Goal: Task Accomplishment & Management: Use online tool/utility

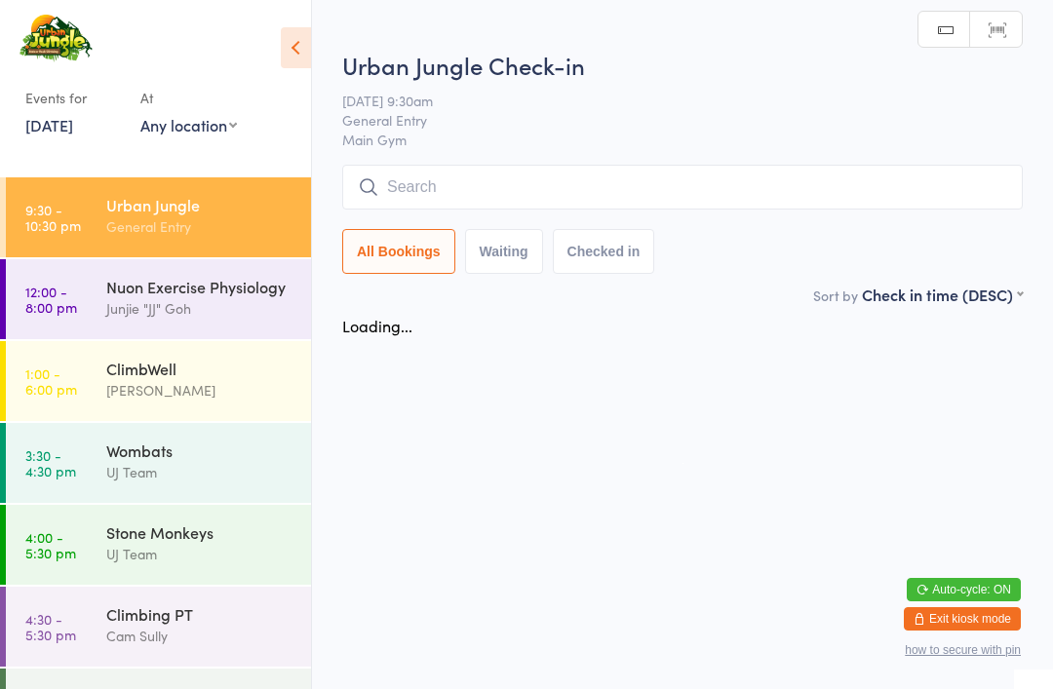
click at [742, 204] on input "search" at bounding box center [682, 187] width 681 height 45
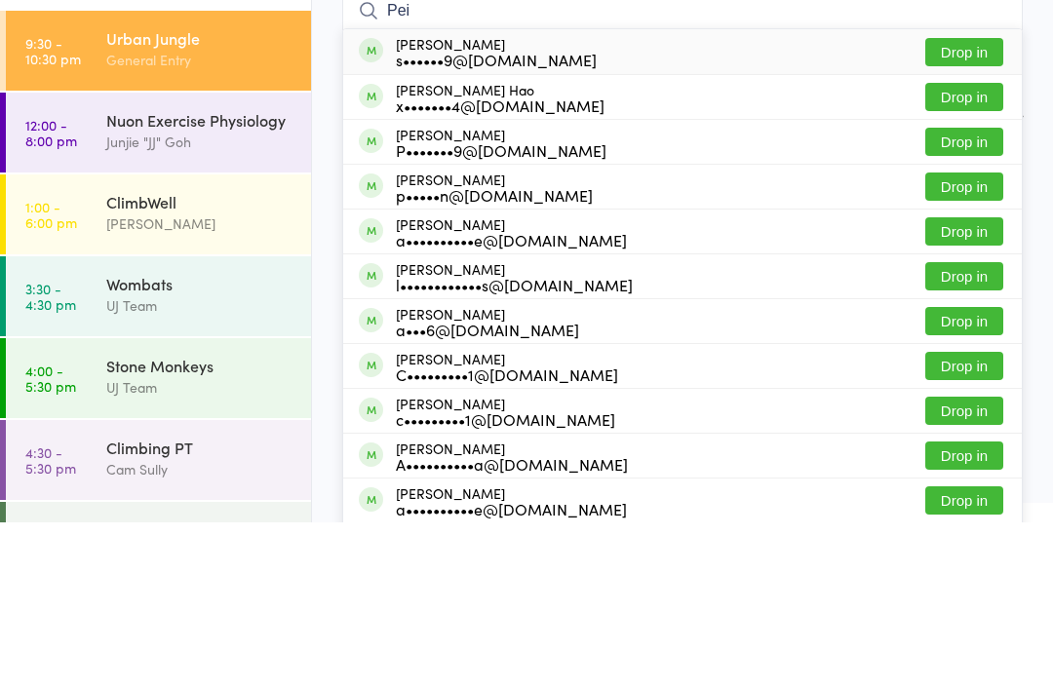
type input "Pei"
click at [988, 250] on button "Drop in" at bounding box center [964, 264] width 78 height 28
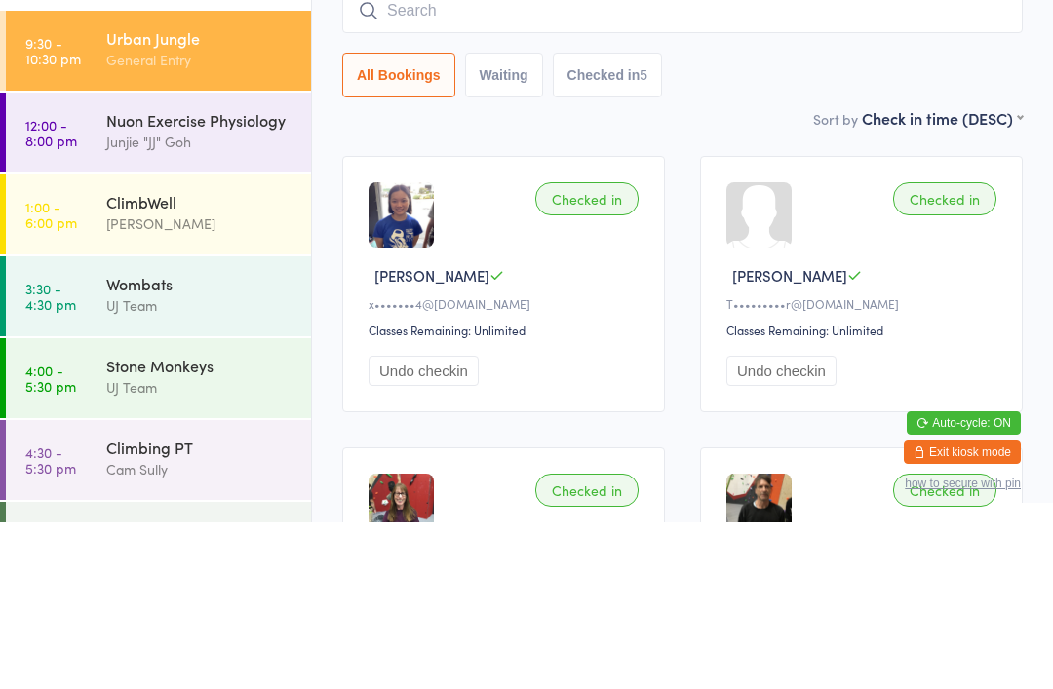
click at [627, 155] on input "search" at bounding box center [682, 177] width 681 height 45
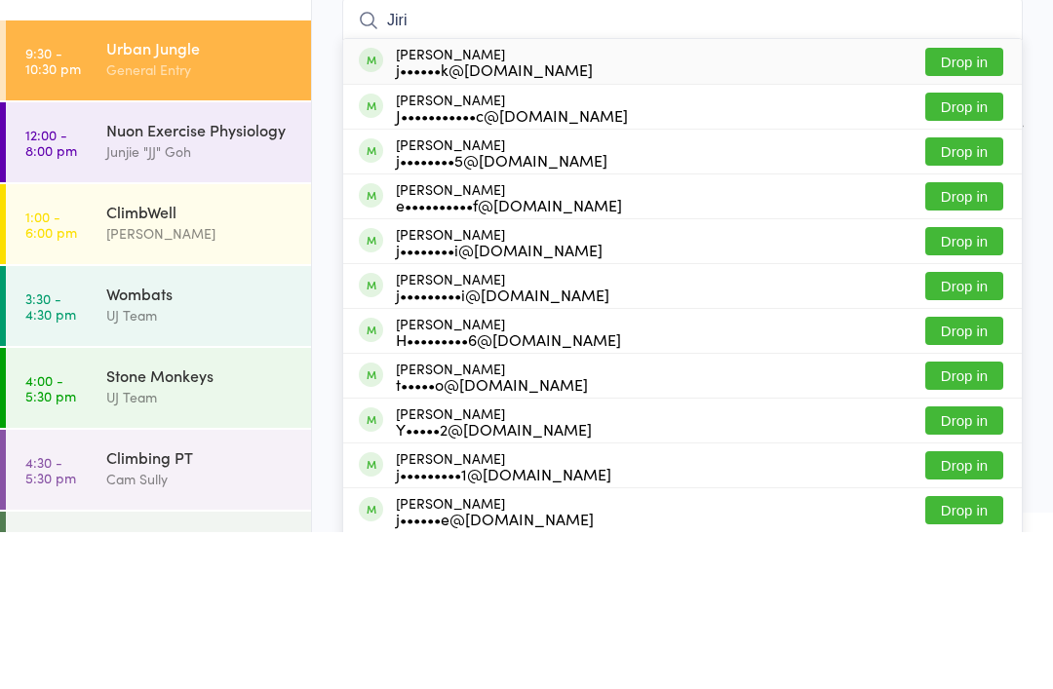
scroll to position [157, 0]
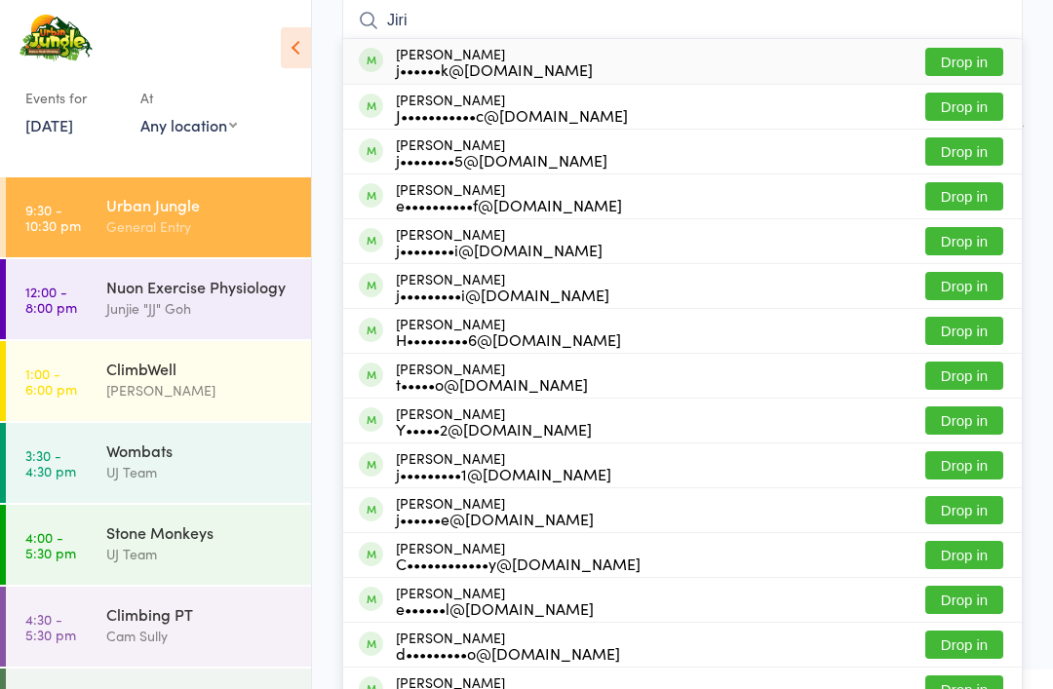
click at [504, 3] on input "Jiri" at bounding box center [682, 20] width 681 height 45
click at [530, 12] on input "Jiri" at bounding box center [682, 20] width 681 height 45
type input "Jiri"
click at [303, 106] on div "Events for [DATE] D Sep, YYYY [DATE] Sun Mon Tue Wed Thu Fri Sat 36 31 01 02 03…" at bounding box center [155, 79] width 311 height 159
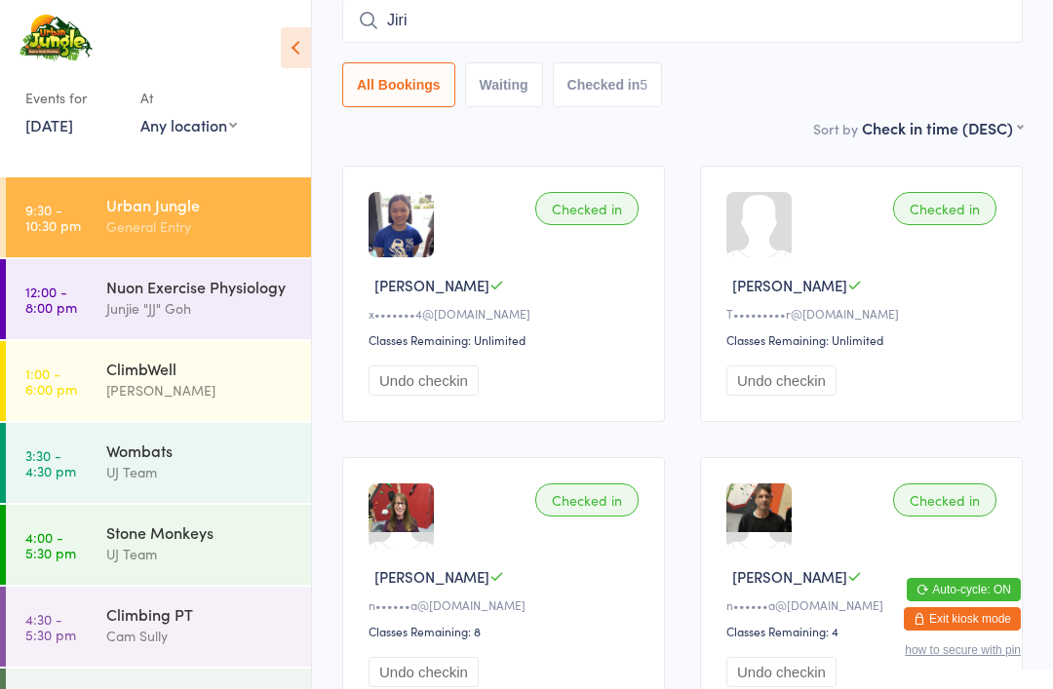
click at [619, 12] on input "Jiri" at bounding box center [682, 20] width 681 height 45
click at [623, 84] on button "Checked in 5" at bounding box center [608, 84] width 110 height 45
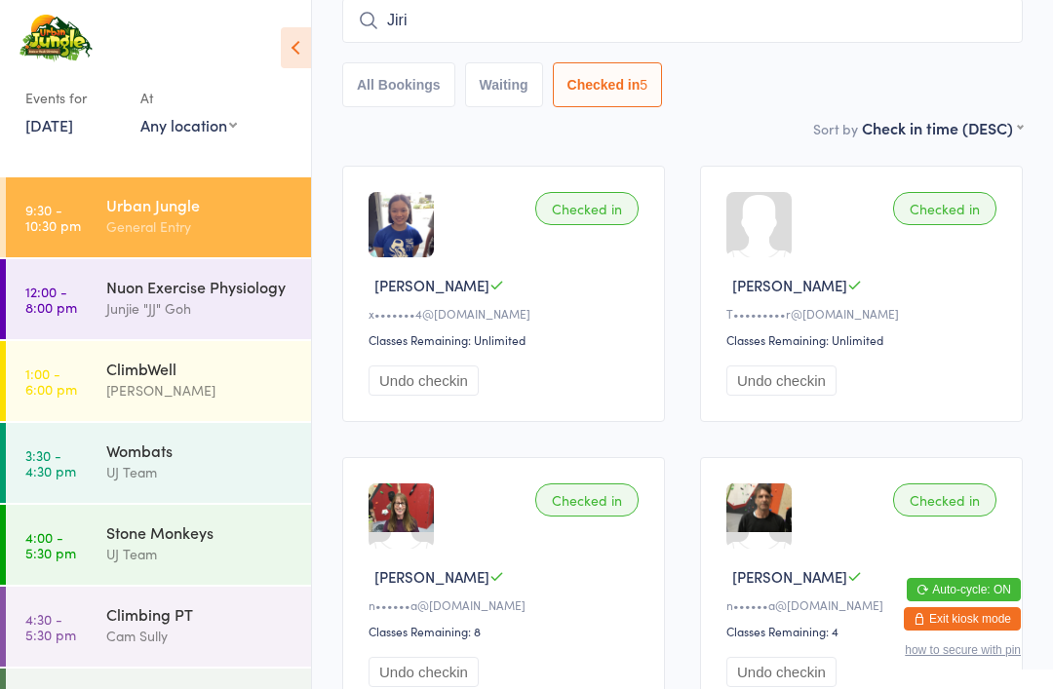
click at [515, 87] on button "Waiting" at bounding box center [504, 84] width 78 height 45
select select "0"
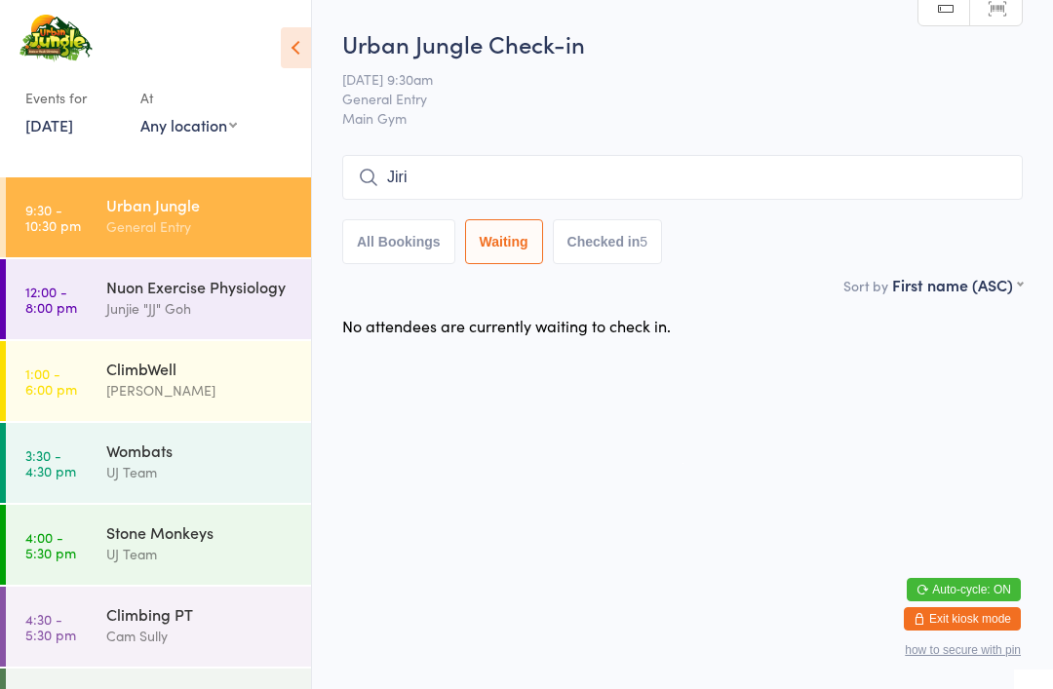
click at [405, 232] on button "All Bookings" at bounding box center [398, 241] width 113 height 45
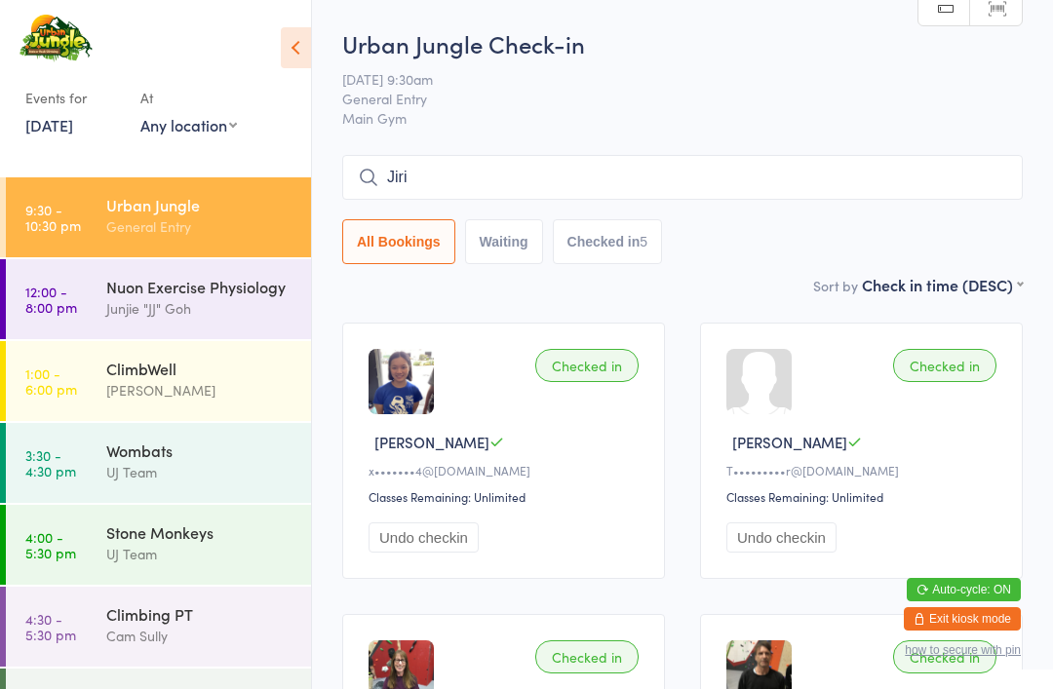
click at [664, 80] on span "[DATE] 9:30am" at bounding box center [667, 79] width 650 height 20
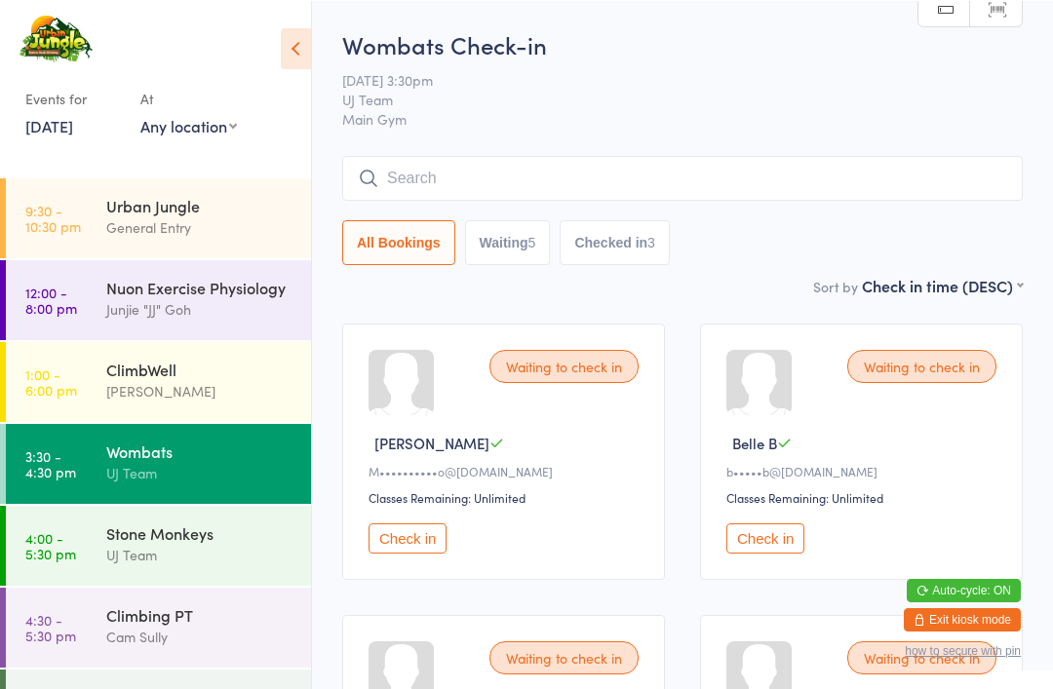
click at [206, 539] on div "Stone Monkeys" at bounding box center [200, 532] width 188 height 21
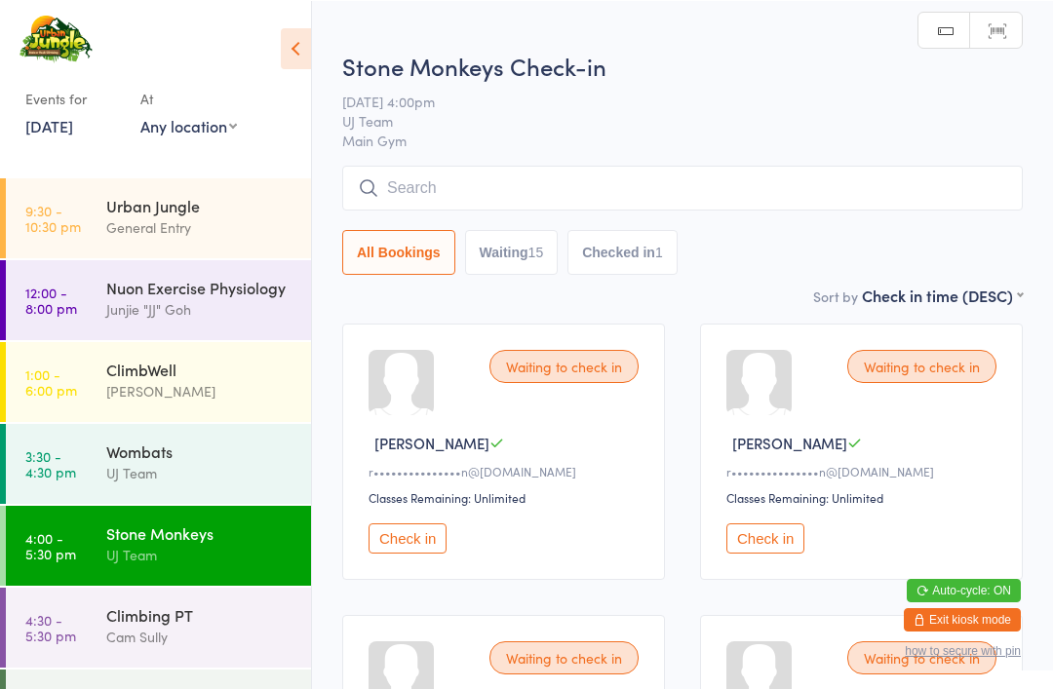
click at [417, 527] on div "Waiting to check in [PERSON_NAME] C r•••••••••••••••n@[DOMAIN_NAME] Classes Rem…" at bounding box center [503, 451] width 323 height 256
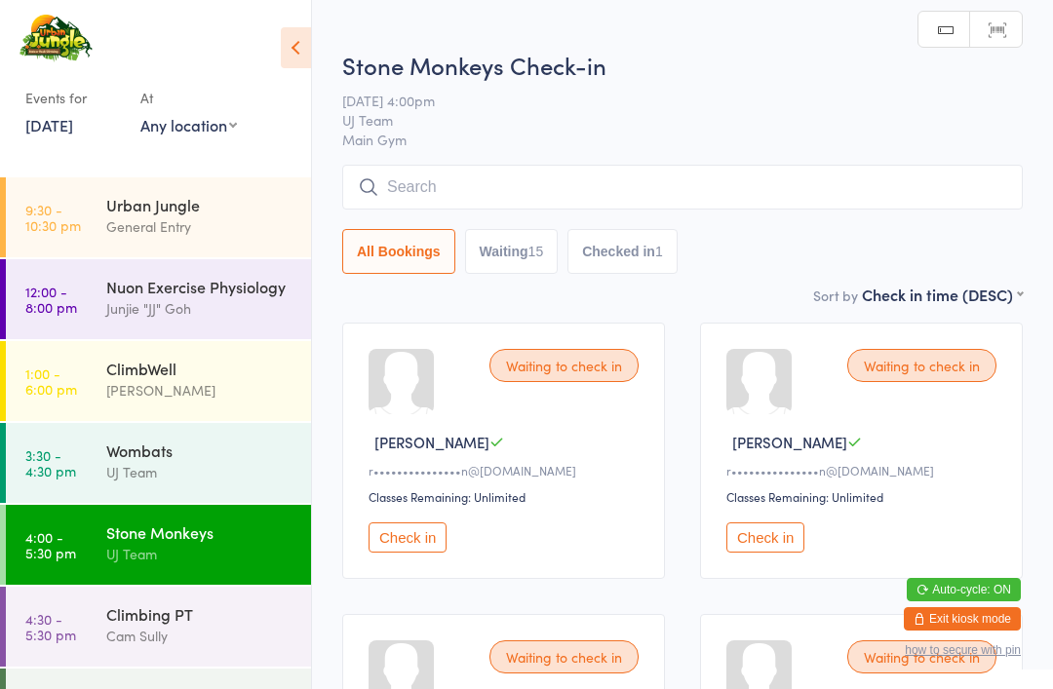
click at [425, 545] on button "Check in" at bounding box center [408, 538] width 78 height 30
